Goal: Task Accomplishment & Management: Manage account settings

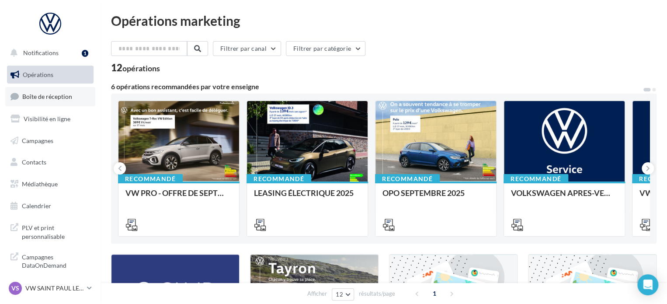
click at [62, 95] on span "Boîte de réception" at bounding box center [47, 96] width 50 height 7
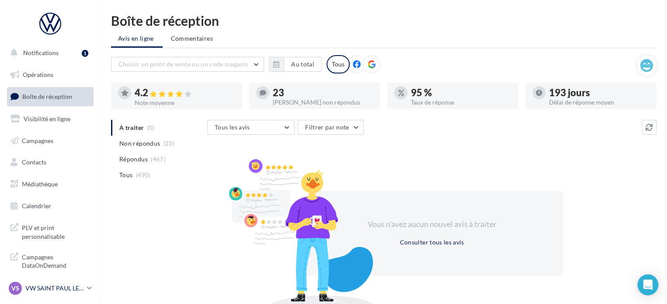
click at [75, 288] on p "VW SAINT PAUL LES DAX" at bounding box center [54, 288] width 58 height 9
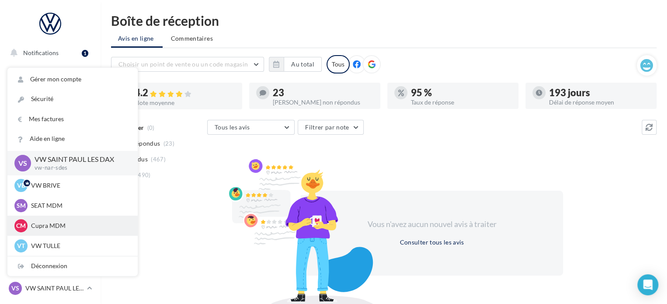
scroll to position [44, 0]
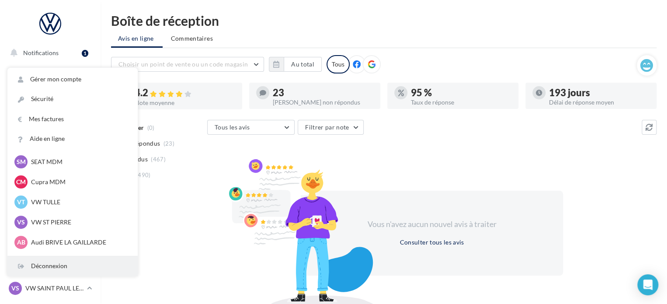
click at [45, 262] on div "Déconnexion" at bounding box center [72, 266] width 130 height 20
